Goal: Check status: Check status

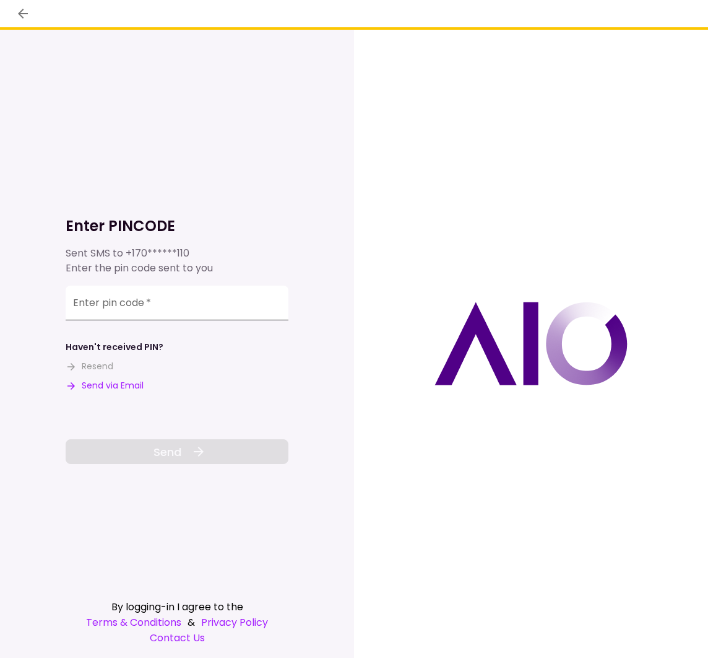
click at [118, 303] on input "Enter pin code   *" at bounding box center [177, 302] width 223 height 35
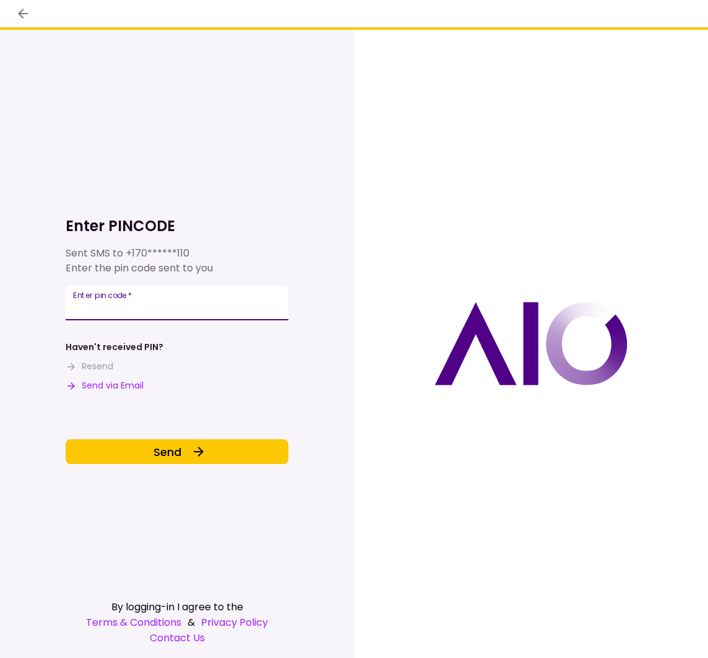
type input "******"
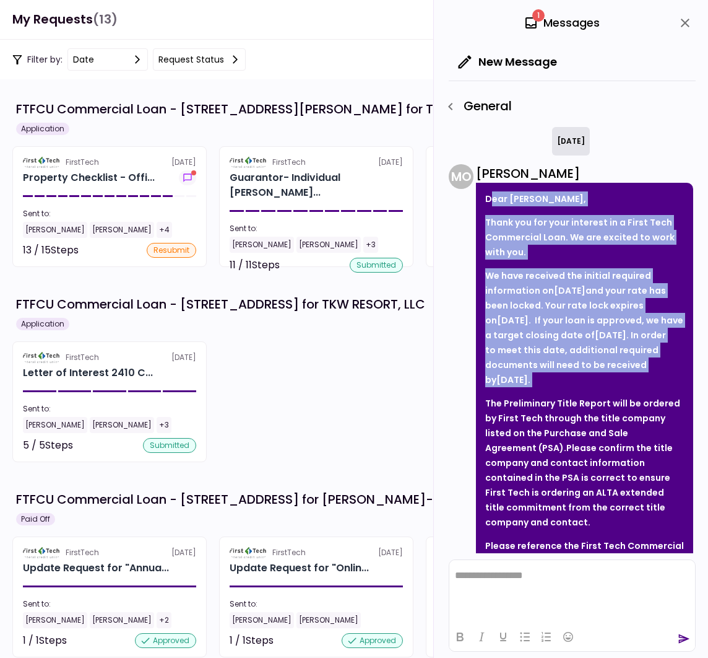
drag, startPoint x: 489, startPoint y: 199, endPoint x: 581, endPoint y: 354, distance: 180.5
click at [585, 361] on div "Dear [PERSON_NAME], Thank you for your interest in a First Tech Commercial Loan…" at bounding box center [584, 549] width 217 height 732
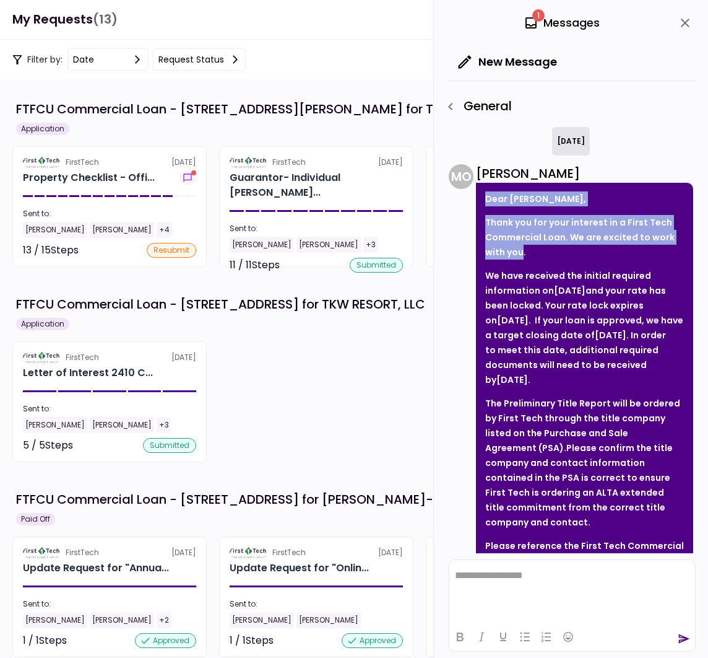
drag, startPoint x: 485, startPoint y: 199, endPoint x: 523, endPoint y: 258, distance: 69.9
click at [523, 258] on div "Dear [PERSON_NAME], Thank you for your interest in a First Tech Commercial Loan…" at bounding box center [584, 549] width 217 height 732
drag, startPoint x: 519, startPoint y: 255, endPoint x: 510, endPoint y: 244, distance: 14.0
click at [519, 255] on p "Thank you for your interest in a First Tech Commercial Loan. We are excited to …" at bounding box center [585, 237] width 199 height 45
click at [483, 200] on div "Dear [PERSON_NAME], Thank you for your interest in a First Tech Commercial Loan…" at bounding box center [584, 549] width 217 height 732
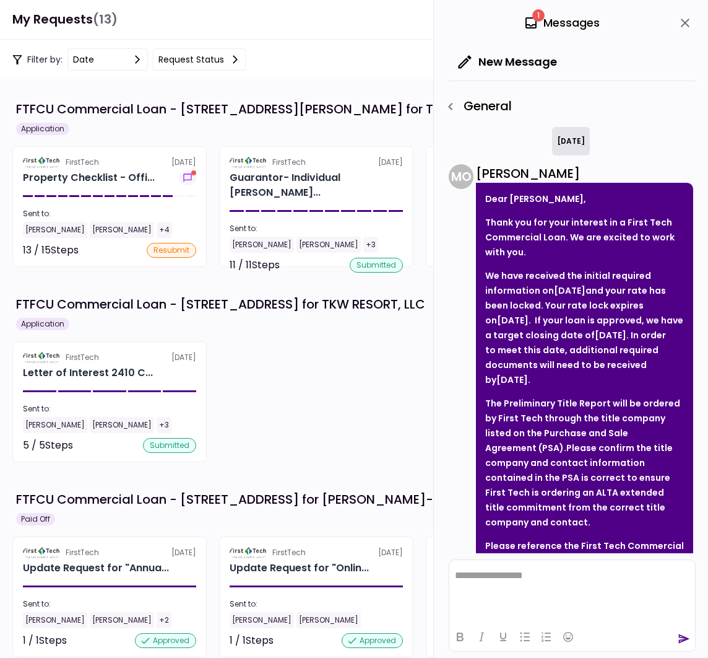
click at [586, 380] on p "We have received the initial required information on [DATE] and your rate has b…" at bounding box center [585, 327] width 199 height 119
click at [489, 198] on p "Dear [PERSON_NAME]," at bounding box center [585, 198] width 199 height 15
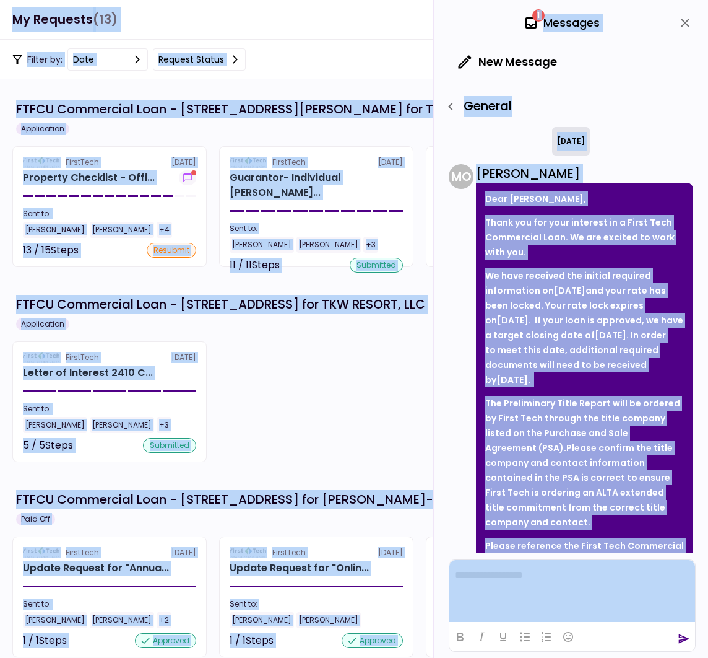
click at [462, 235] on div "M O [PERSON_NAME] Dear [PERSON_NAME], Thank you for your interest in a First Te…" at bounding box center [571, 539] width 245 height 751
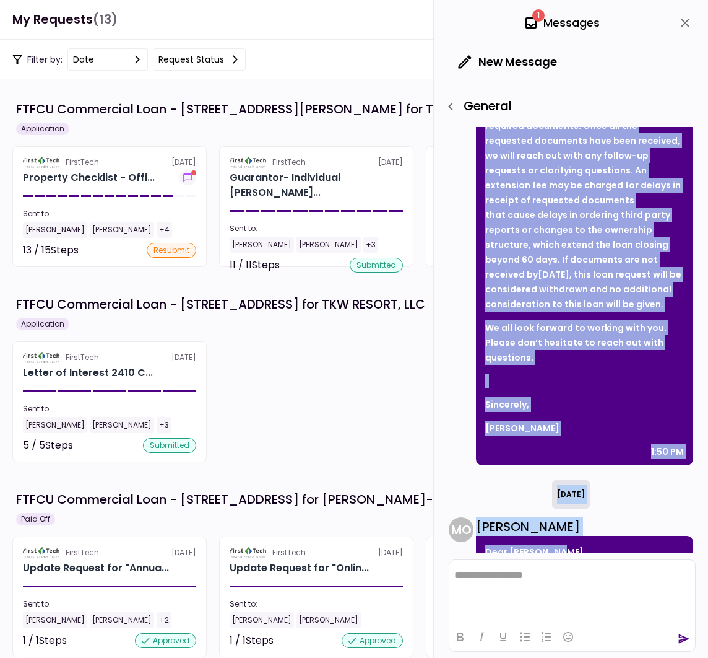
scroll to position [463, 0]
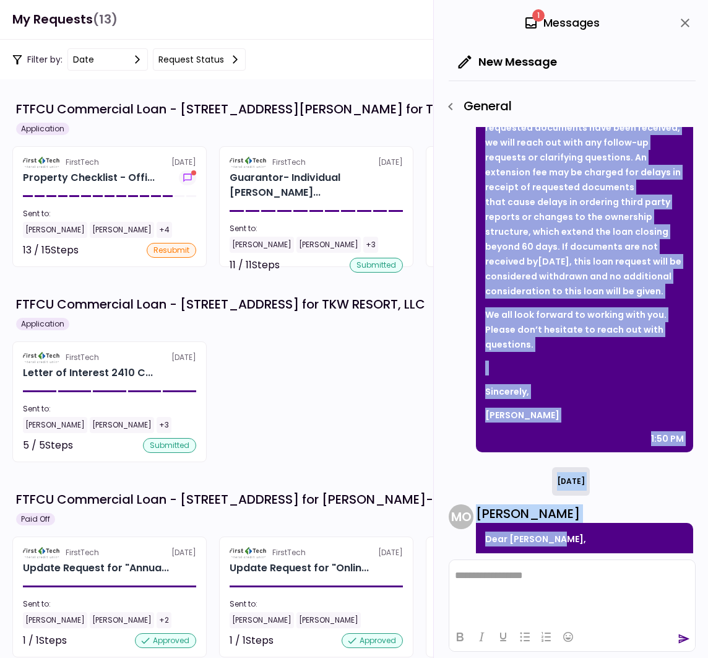
drag, startPoint x: 486, startPoint y: 198, endPoint x: 564, endPoint y: 408, distance: 224.3
click at [564, 408] on div "Dear [PERSON_NAME], Thank you for your interest in a First Tech Commercial Loan…" at bounding box center [584, 86] width 217 height 732
copy div "Lore Ips Dolor, Sitam con adi elit seddoeiu te i Utlab Etdo Magnaaliqu Enim. Ad…"
